Goal: Task Accomplishment & Management: Use online tool/utility

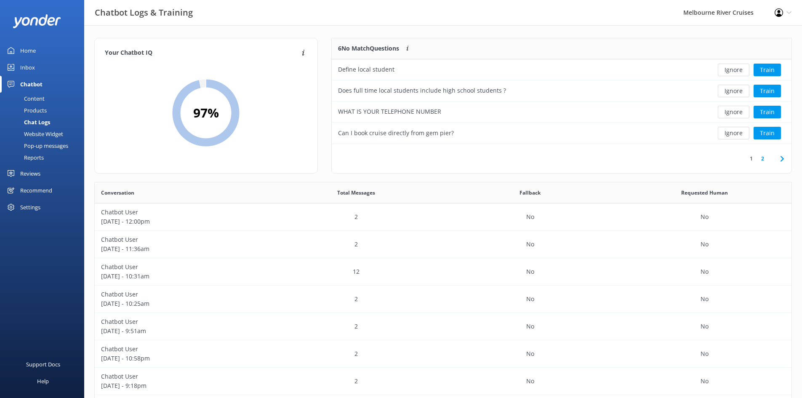
scroll to position [289, 691]
click at [767, 114] on button "Train" at bounding box center [767, 112] width 27 height 13
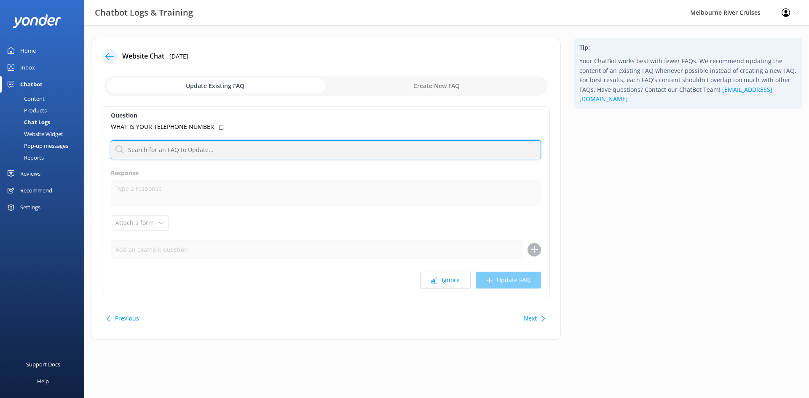
click at [158, 144] on input "text" at bounding box center [326, 149] width 430 height 19
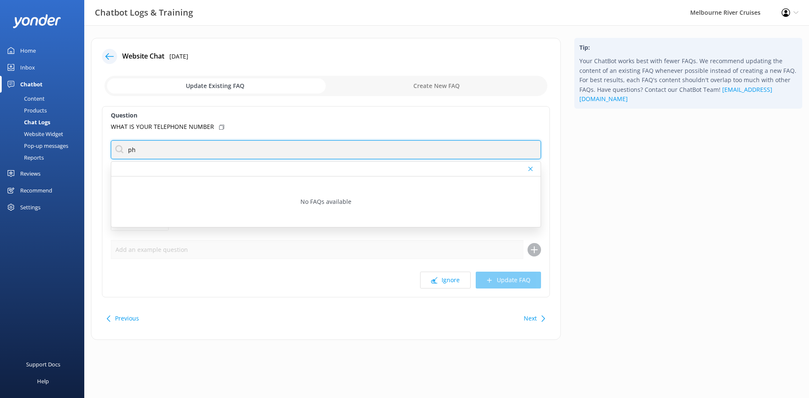
type input "p"
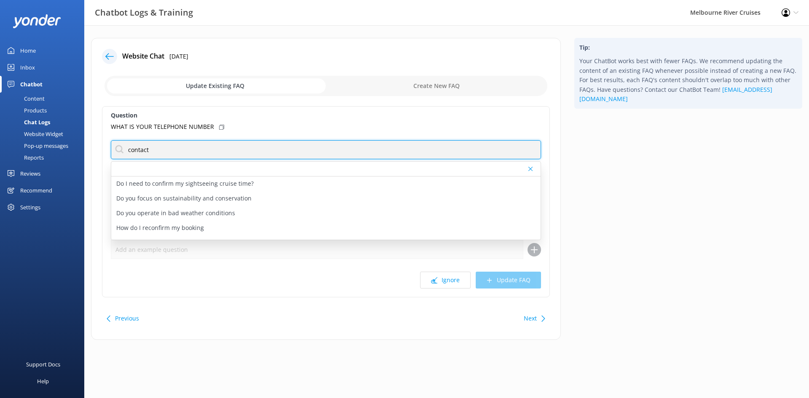
click at [178, 152] on input "contact" at bounding box center [326, 149] width 430 height 19
type input "contact"
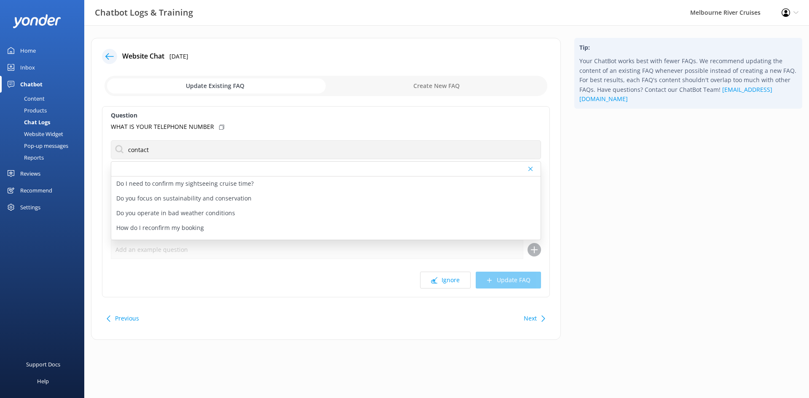
click at [433, 84] on input "checkbox" at bounding box center [325, 86] width 443 height 20
checkbox input "true"
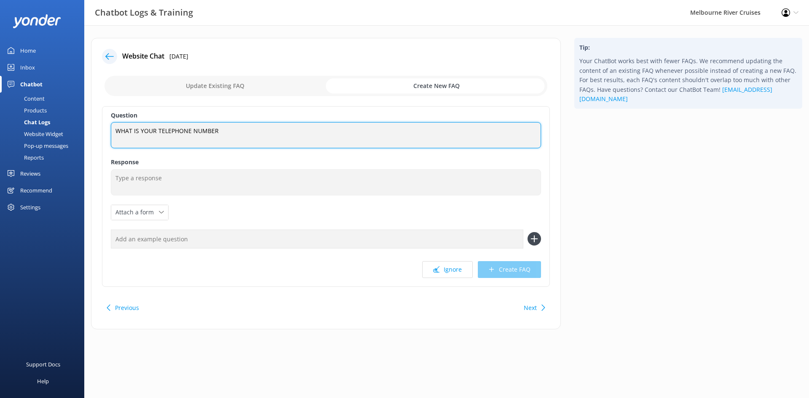
drag, startPoint x: 247, startPoint y: 133, endPoint x: 101, endPoint y: 137, distance: 145.3
click at [101, 137] on div "Website Chat [DATE] Update Existing FAQ Create New FAQ Question WHAT IS YOUR TE…" at bounding box center [326, 183] width 470 height 291
click at [232, 136] on textarea "WHAT IS YOUR TELEPHONE NUMBER" at bounding box center [326, 135] width 430 height 26
drag, startPoint x: 203, startPoint y: 131, endPoint x: 115, endPoint y: 131, distance: 88.0
click at [115, 131] on textarea "WHAT IS YOUR TELEPHONE NUMBER" at bounding box center [326, 135] width 430 height 26
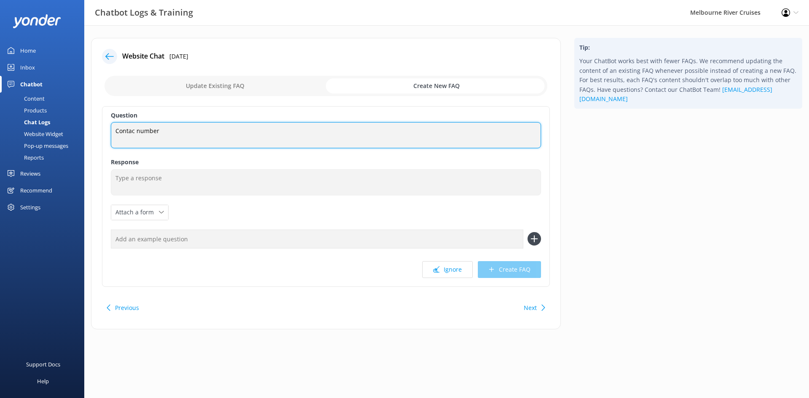
type textarea "Contac number"
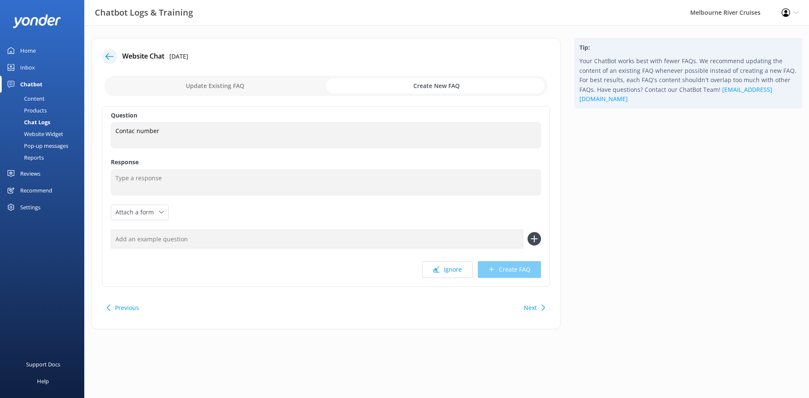
click at [108, 56] on icon at bounding box center [109, 56] width 8 height 8
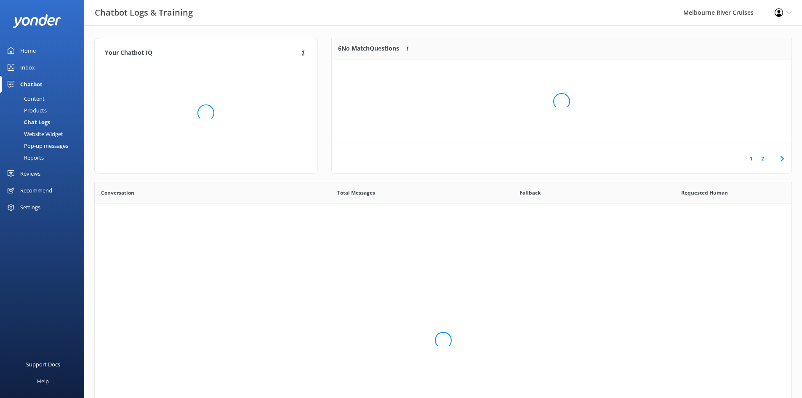
scroll to position [289, 691]
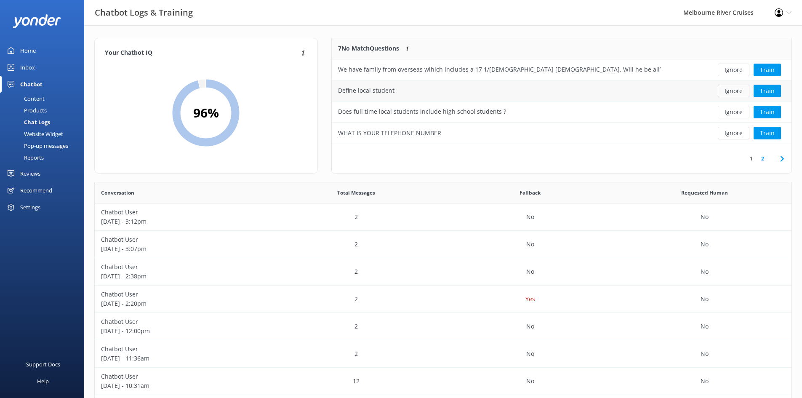
click at [727, 91] on button "Ignore" at bounding box center [734, 91] width 32 height 13
click at [729, 112] on button "Ignore" at bounding box center [734, 112] width 32 height 13
click at [736, 110] on button "Ignore" at bounding box center [734, 112] width 32 height 13
click at [729, 109] on button "Ignore" at bounding box center [734, 112] width 32 height 13
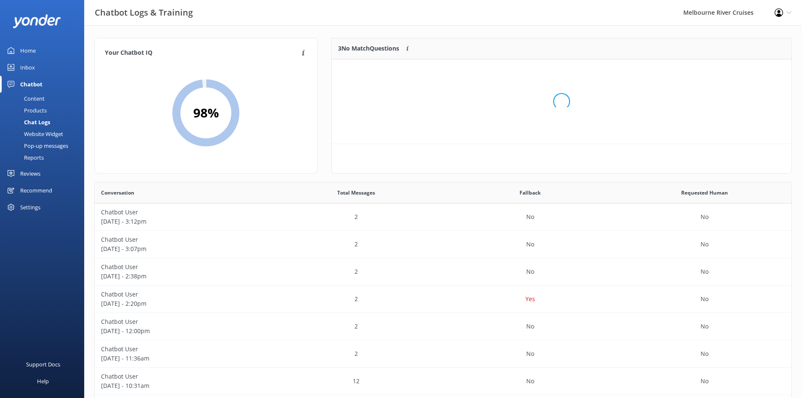
scroll to position [78, 454]
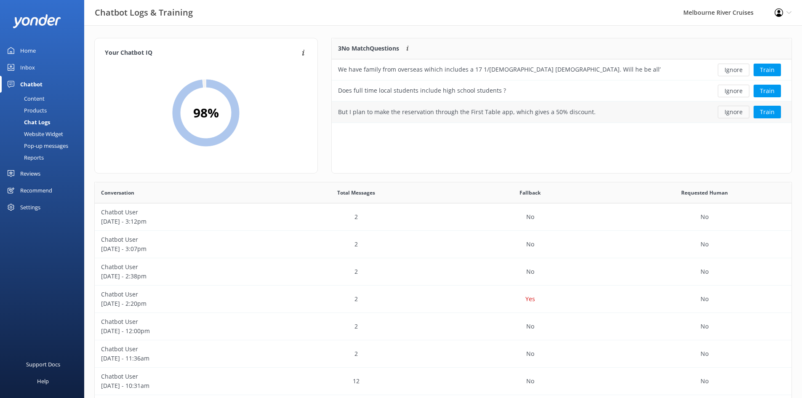
click at [729, 109] on button "Ignore" at bounding box center [734, 112] width 32 height 13
click at [734, 70] on button "Ignore" at bounding box center [734, 70] width 32 height 13
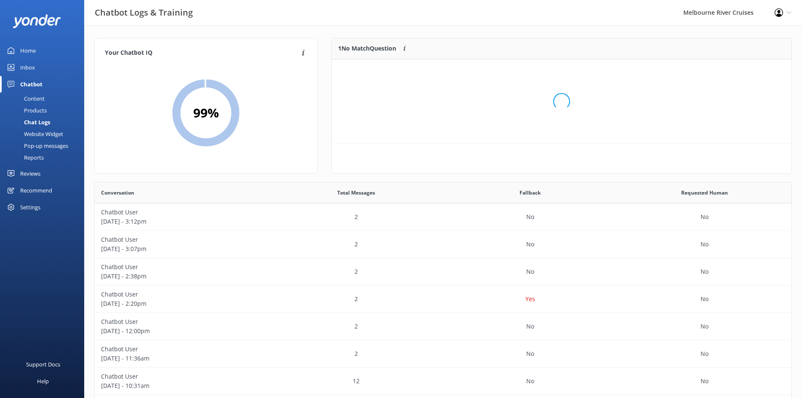
scroll to position [36, 454]
click at [730, 69] on button "Ignore" at bounding box center [734, 70] width 32 height 13
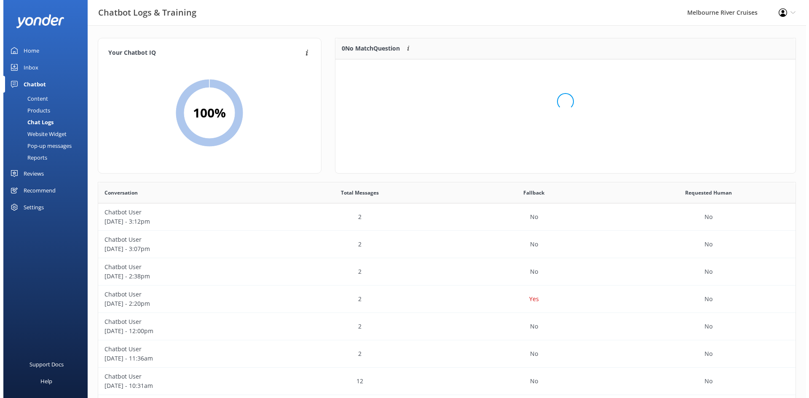
scroll to position [99, 454]
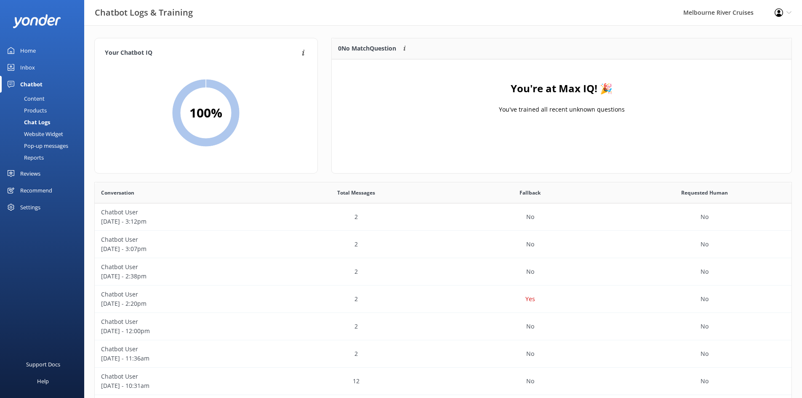
click at [29, 67] on div "Inbox" at bounding box center [27, 67] width 15 height 17
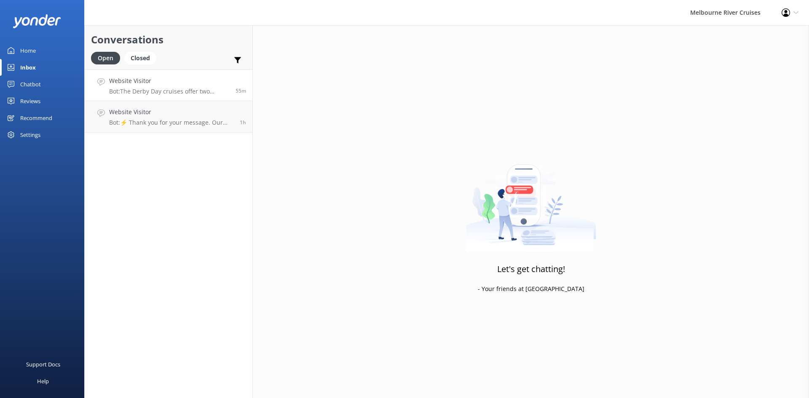
click at [171, 85] on h4 "Website Visitor" at bounding box center [169, 80] width 120 height 9
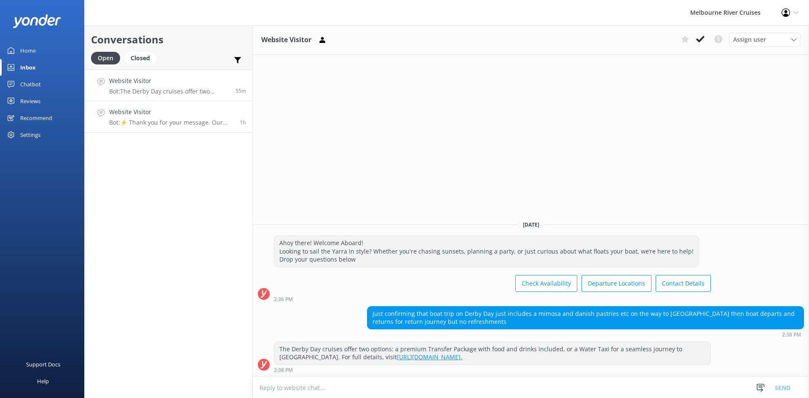
click at [169, 120] on p "Bot: ⚡ Thank you for your message. Our office hours are Mon - Fri 9.30am - 5pm.…" at bounding box center [171, 123] width 124 height 8
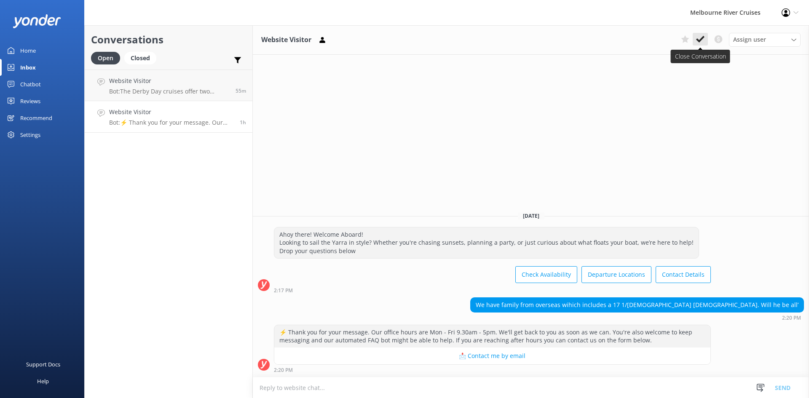
click at [702, 40] on icon at bounding box center [700, 39] width 8 height 8
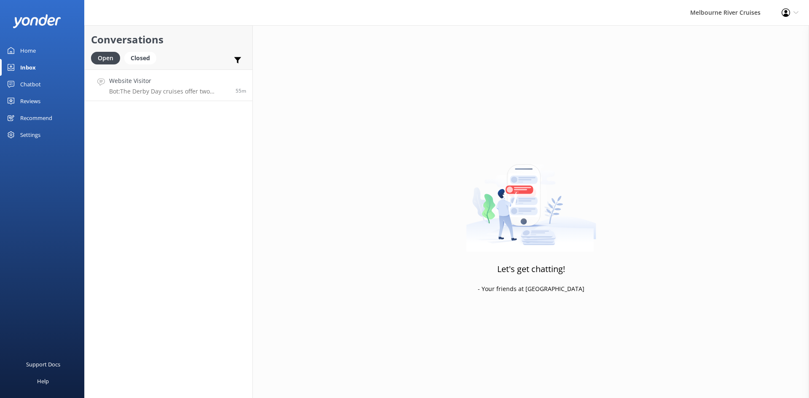
click at [153, 72] on link "Website Visitor Bot: The Derby Day cruises offer two options: a premium Transfe…" at bounding box center [169, 85] width 168 height 32
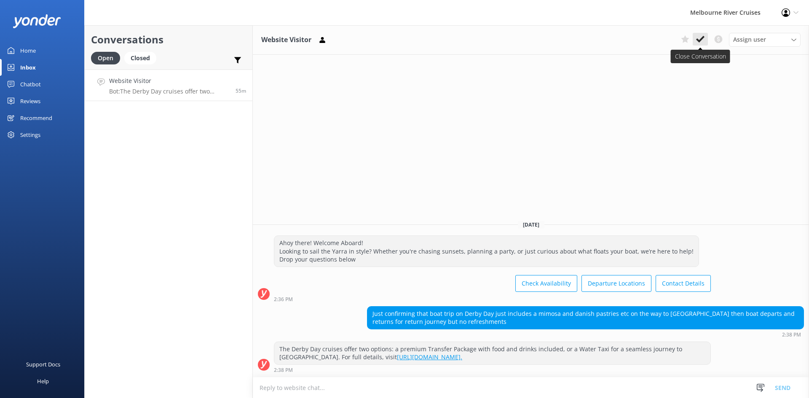
click at [699, 45] on button at bounding box center [699, 39] width 15 height 13
